Goal: Find specific page/section: Find specific page/section

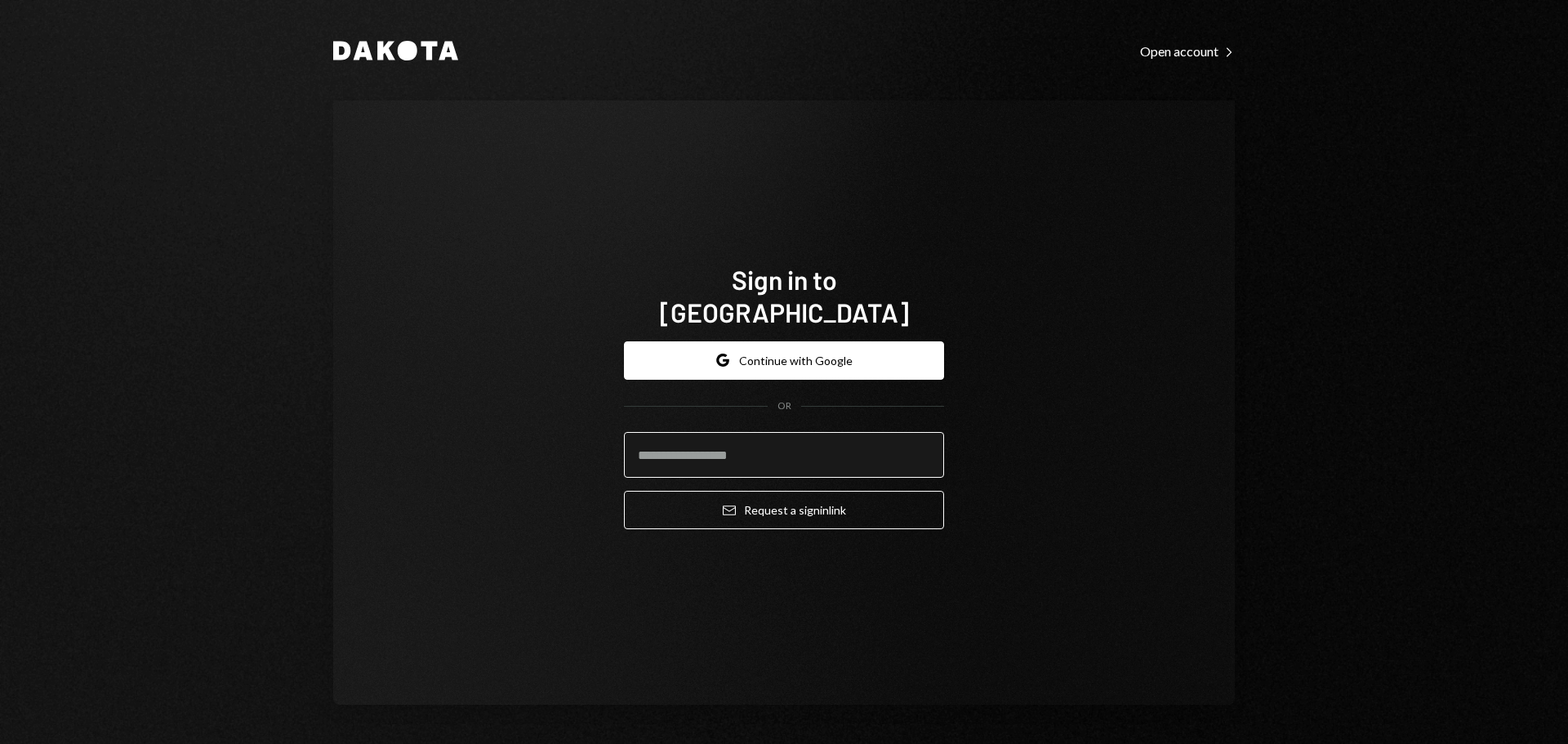
type input "**********"
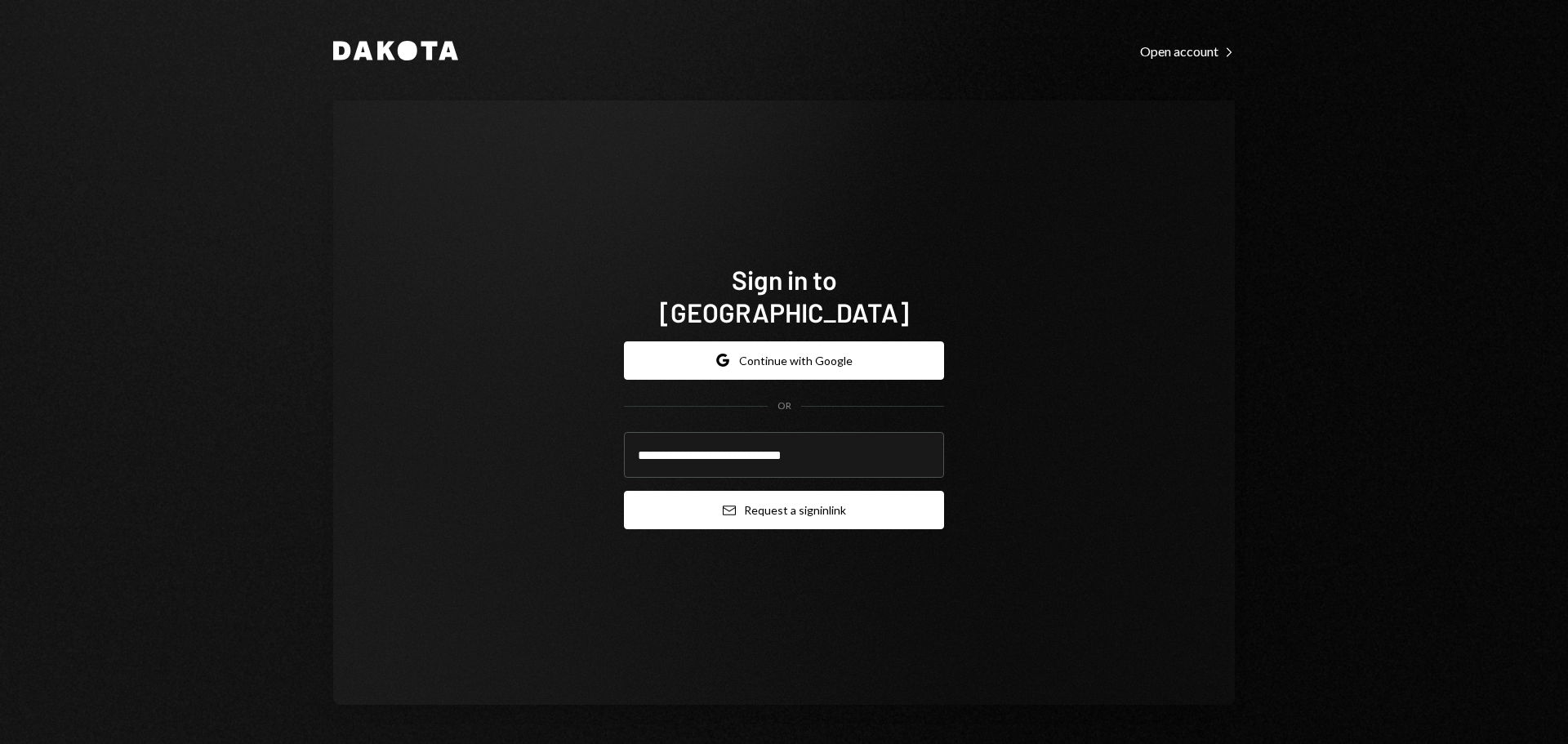
click at [788, 498] on button "Email Request a sign in link" at bounding box center [783, 510] width 320 height 39
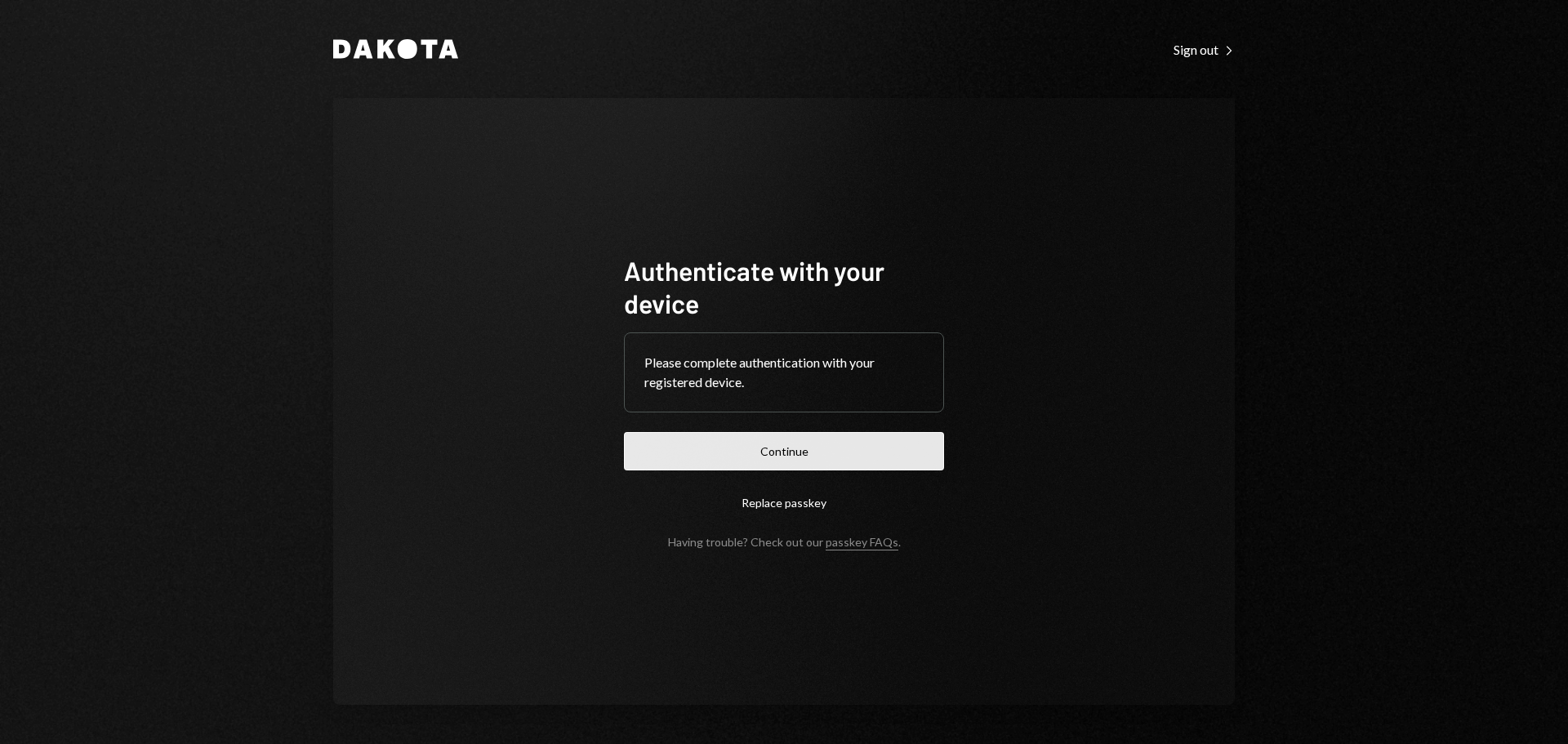
click at [799, 455] on button "Continue" at bounding box center [783, 451] width 320 height 39
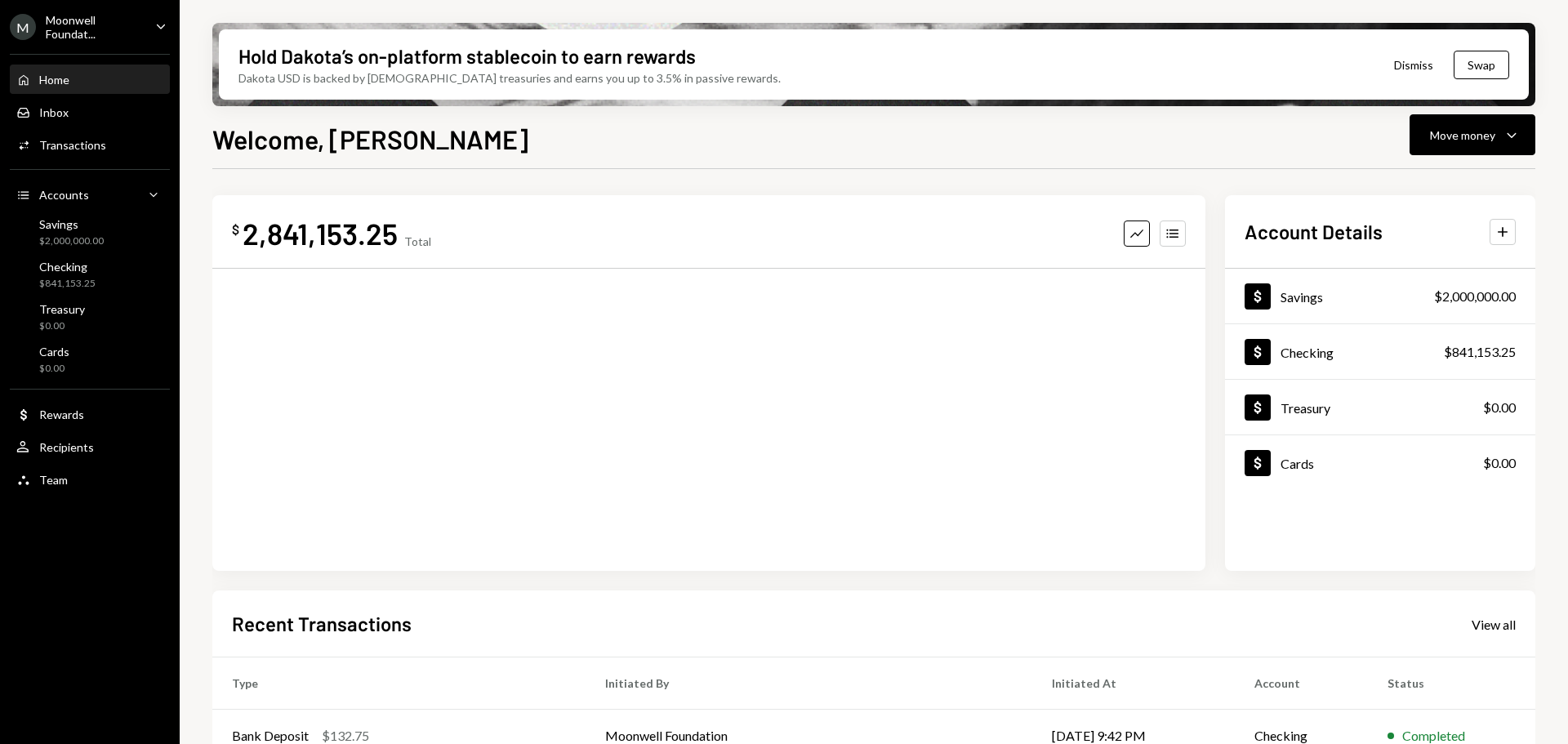
click at [118, 30] on div "Moonwell Foundat..." at bounding box center [93, 27] width 96 height 28
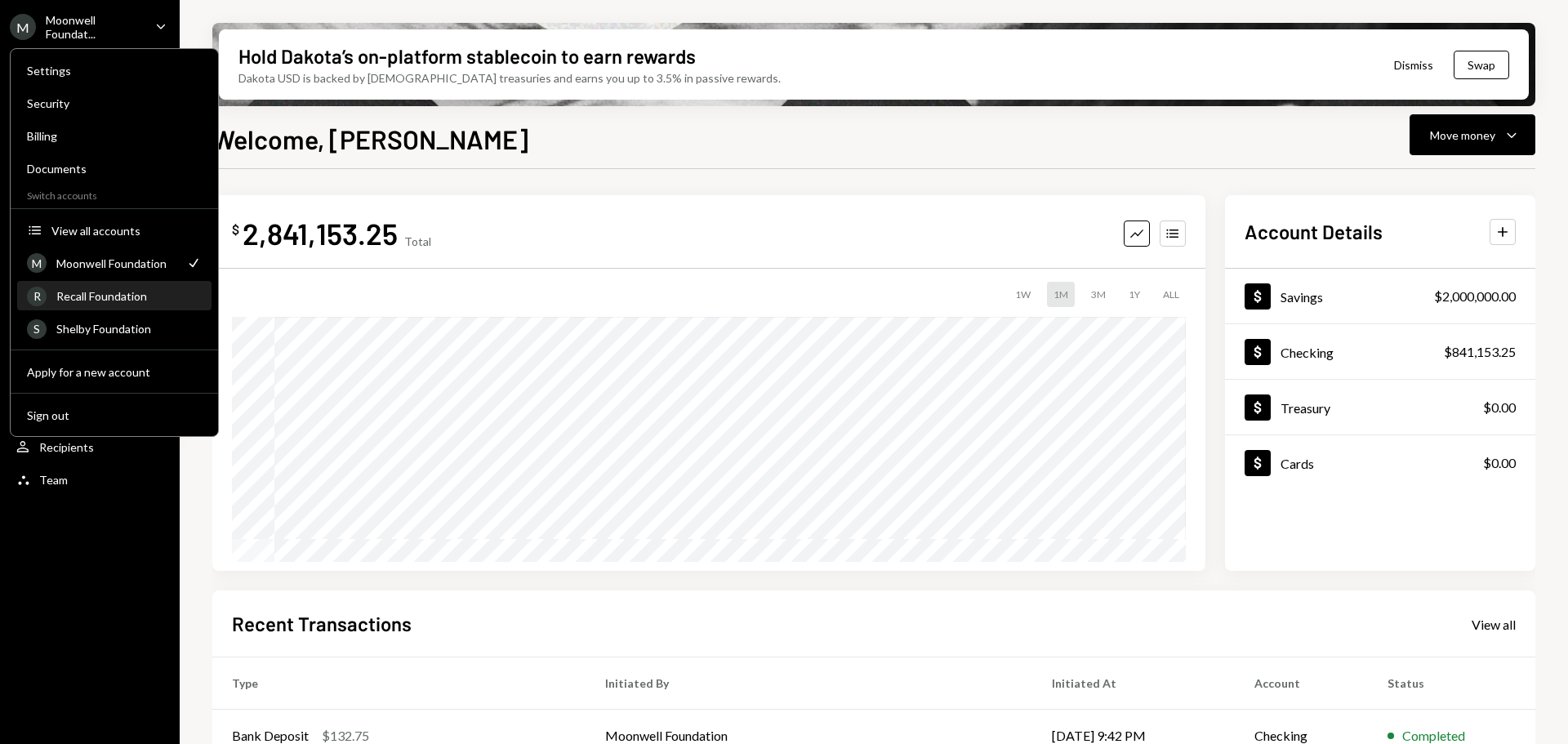
click at [92, 304] on div "R Recall Foundation" at bounding box center [114, 297] width 175 height 28
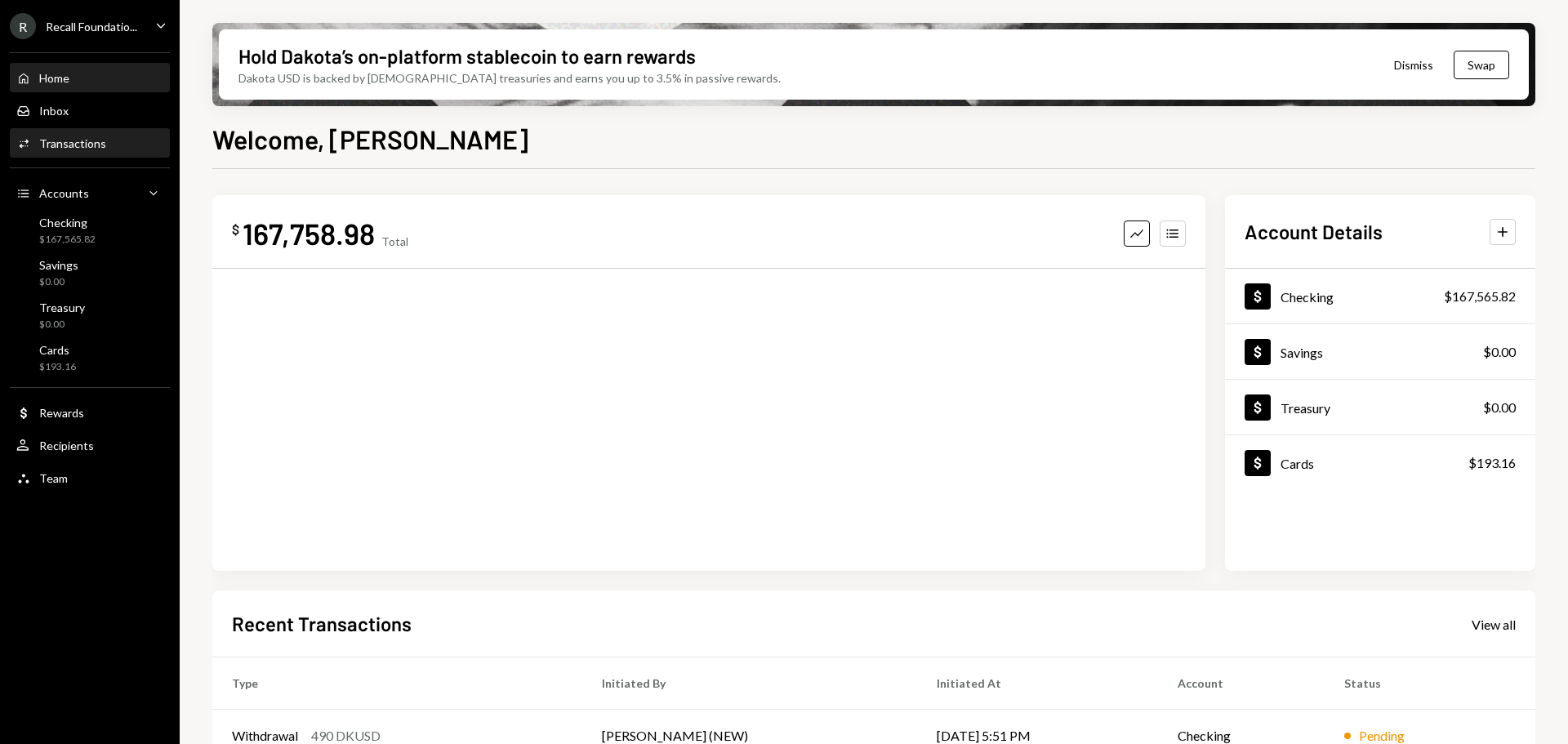
click at [71, 140] on div "Transactions" at bounding box center [73, 143] width 67 height 14
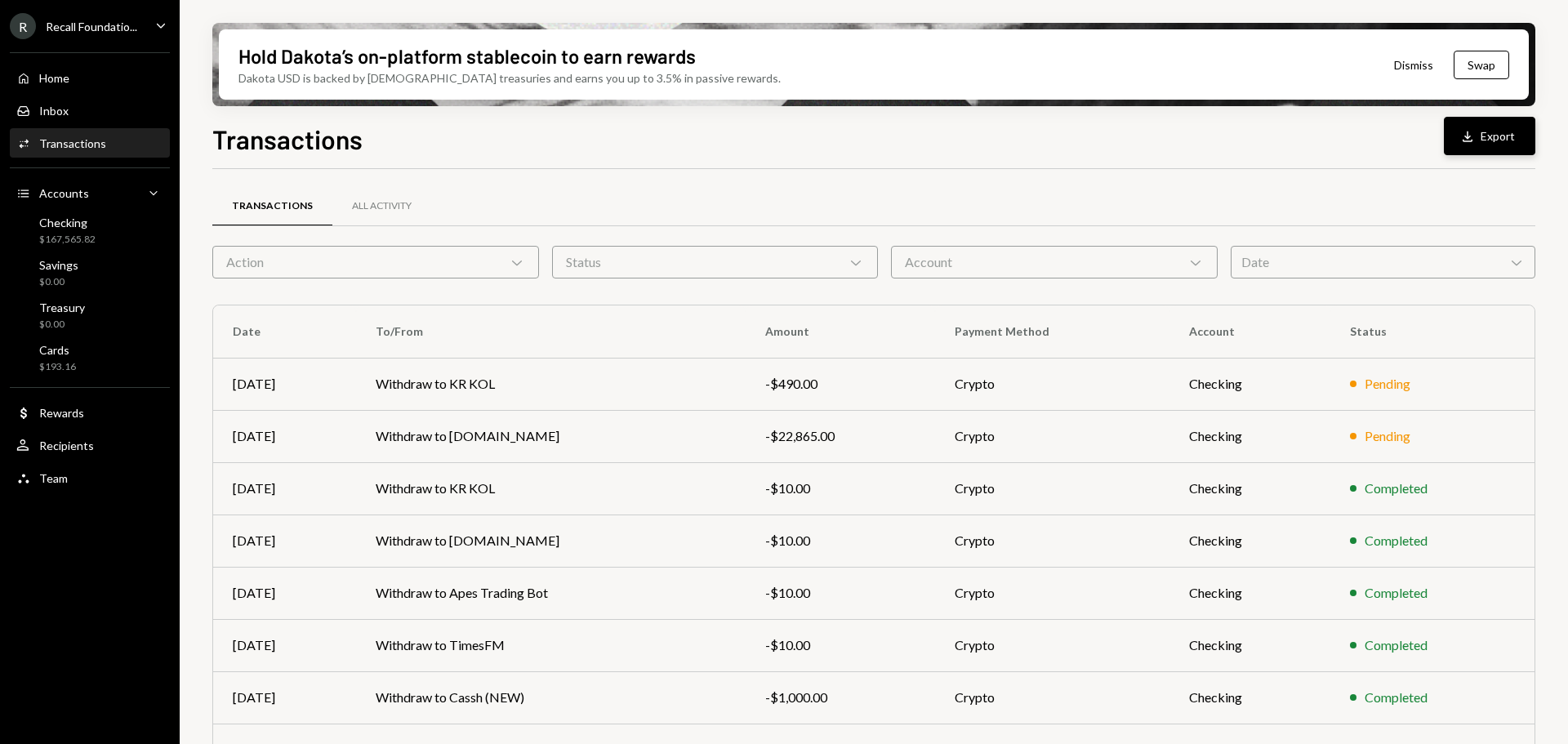
click at [1475, 136] on icon "Download" at bounding box center [1468, 137] width 17 height 17
